Goal: Task Accomplishment & Management: Manage account settings

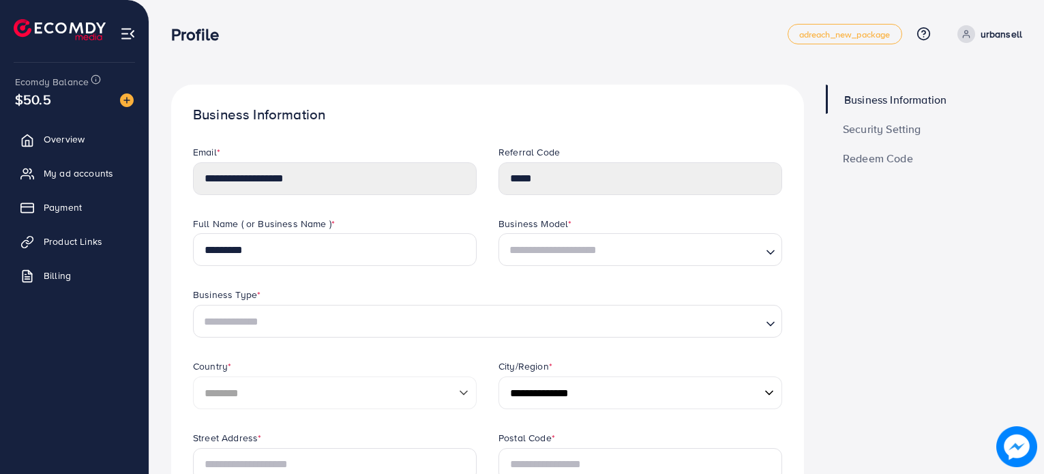
click at [87, 183] on link "My ad accounts" at bounding box center [74, 173] width 128 height 27
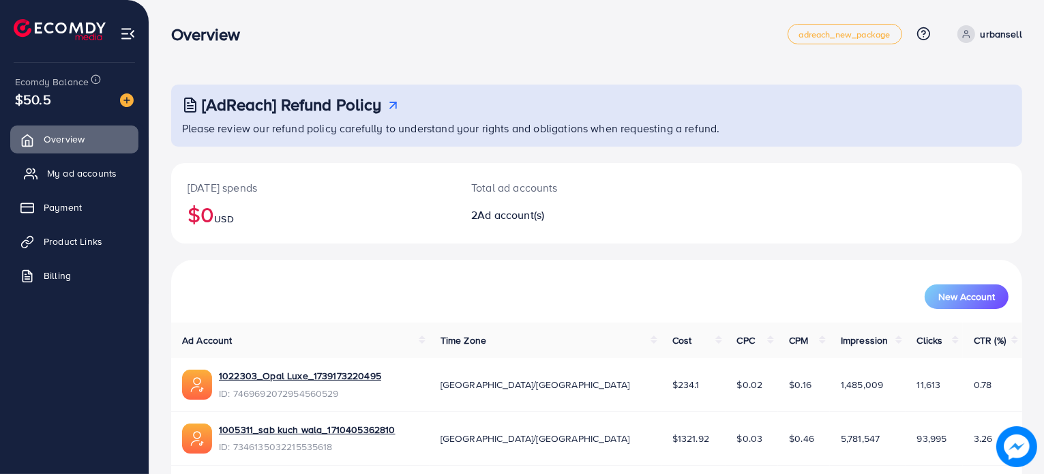
click at [89, 167] on span "My ad accounts" at bounding box center [82, 173] width 70 height 14
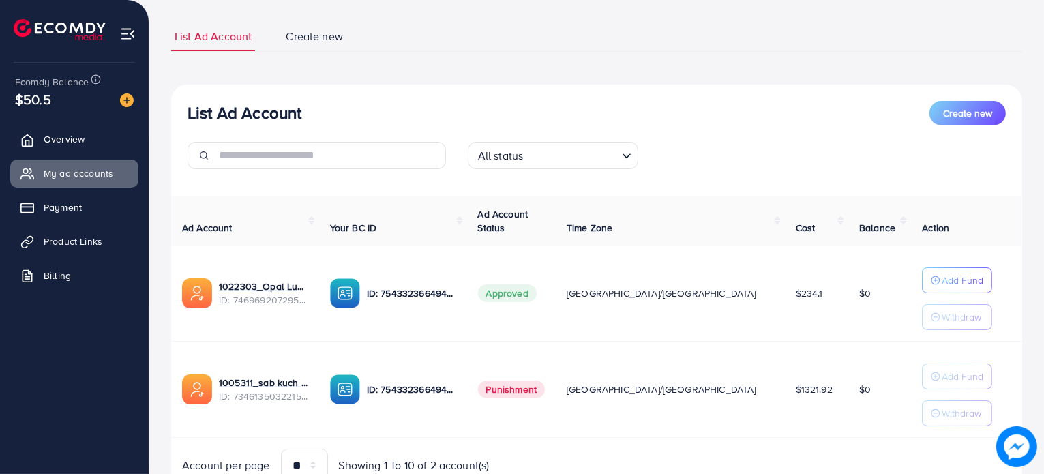
scroll to position [86, 0]
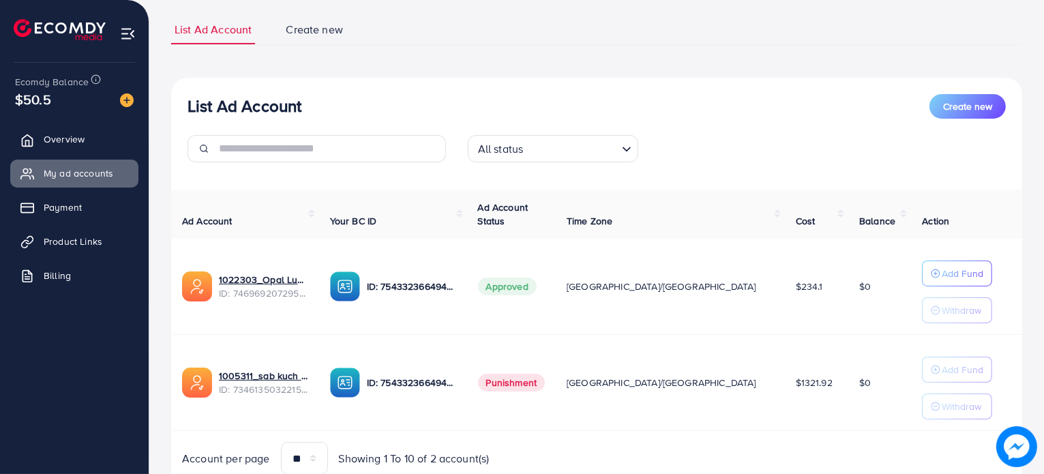
click at [1000, 208] on th "Action" at bounding box center [966, 215] width 111 height 50
